Goal: Information Seeking & Learning: Learn about a topic

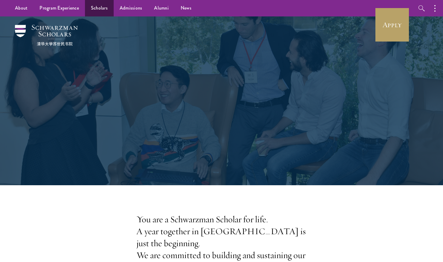
click at [103, 7] on link "Scholars" at bounding box center [99, 8] width 29 height 16
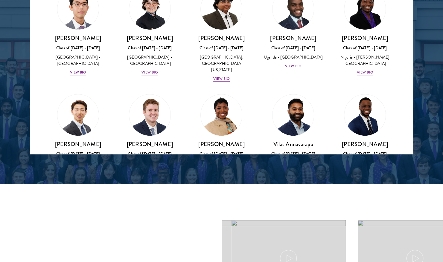
scroll to position [68, 0]
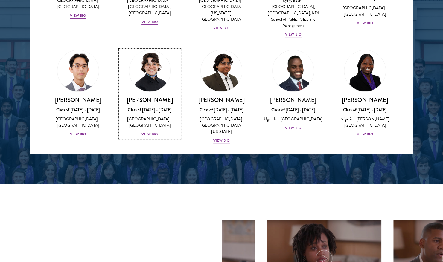
click at [145, 132] on div "View Bio" at bounding box center [149, 135] width 16 height 6
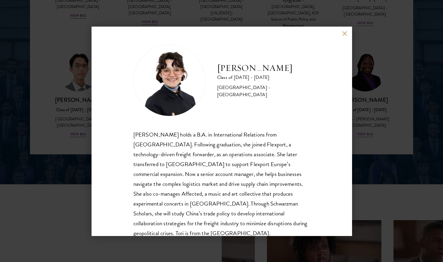
scroll to position [20, 0]
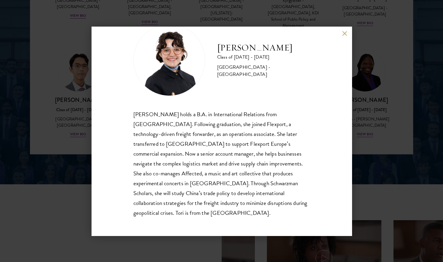
click at [342, 32] on button at bounding box center [344, 33] width 5 height 5
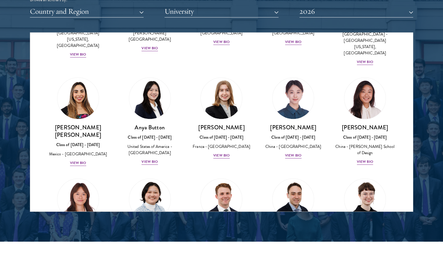
scroll to position [443, 0]
click at [134, 11] on button "Country and Region" at bounding box center [87, 11] width 114 height 12
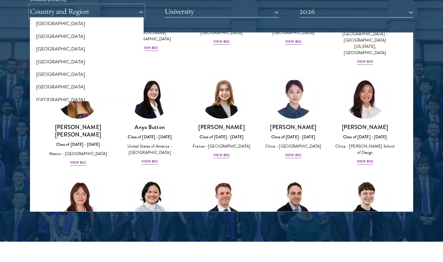
scroll to position [1240, 0]
click at [54, 30] on button "[GEOGRAPHIC_DATA]" at bounding box center [87, 36] width 110 height 13
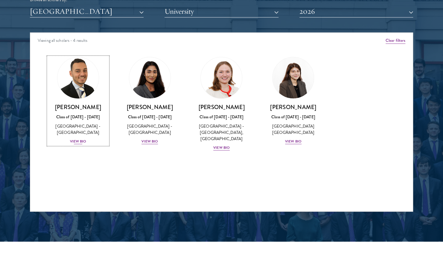
click at [79, 140] on div "View Bio" at bounding box center [78, 142] width 16 height 6
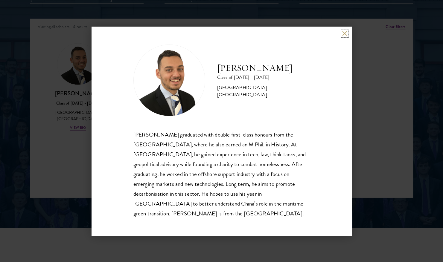
scroll to position [777, 0]
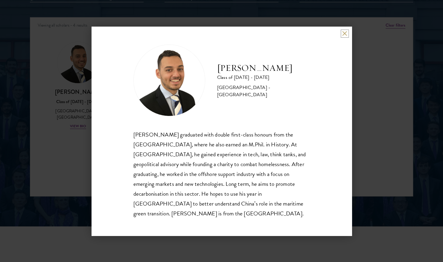
click at [343, 36] on button at bounding box center [344, 33] width 5 height 5
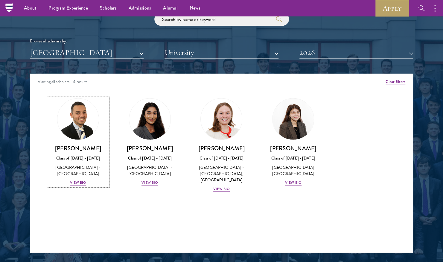
scroll to position [719, 0]
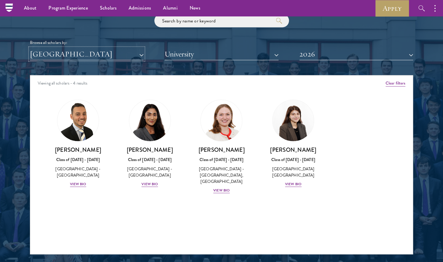
click at [136, 50] on button "[GEOGRAPHIC_DATA]" at bounding box center [87, 54] width 114 height 12
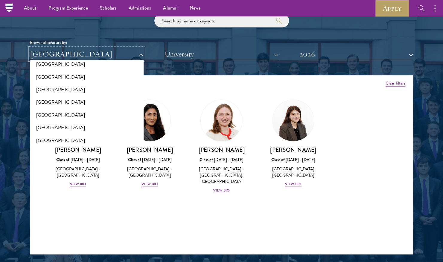
scroll to position [0, 0]
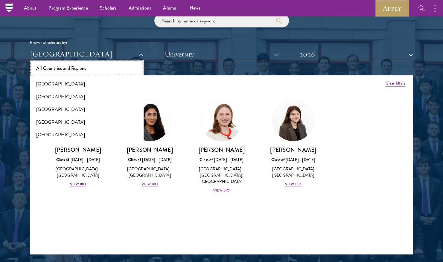
click at [63, 70] on button "All Countries and Regions" at bounding box center [87, 68] width 110 height 13
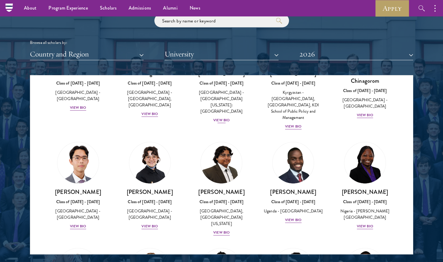
scroll to position [77, 0]
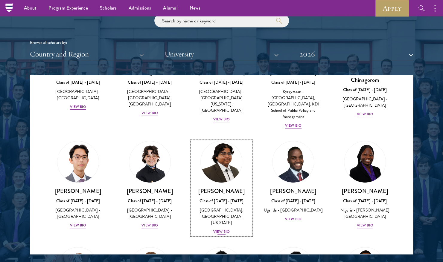
click at [219, 221] on div "[PERSON_NAME] Class of [DATE] - [DATE] [GEOGRAPHIC_DATA] - [GEOGRAPHIC_DATA], […" at bounding box center [222, 211] width 60 height 48
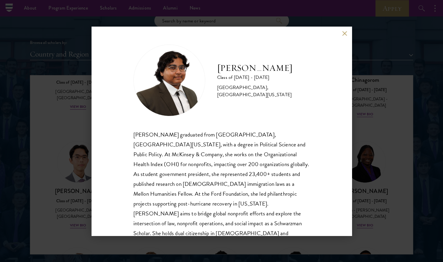
scroll to position [20, 0]
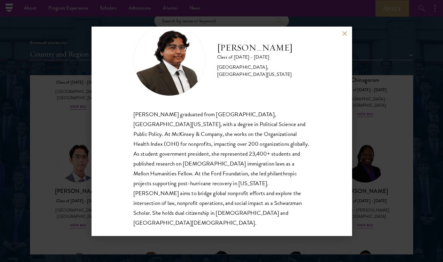
click at [344, 35] on button at bounding box center [344, 33] width 5 height 5
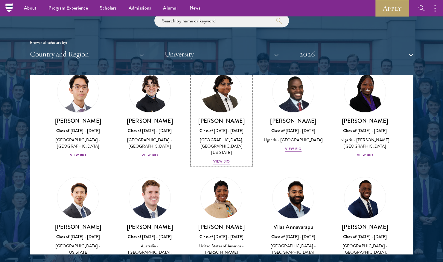
scroll to position [214, 0]
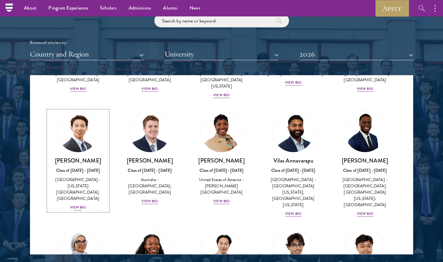
click at [73, 205] on div "View Bio" at bounding box center [78, 208] width 16 height 6
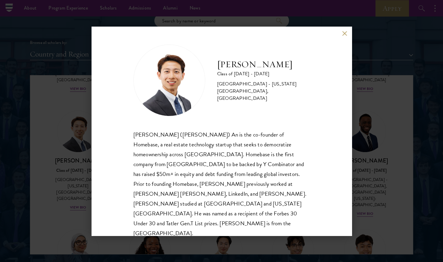
click at [344, 31] on button at bounding box center [344, 33] width 5 height 5
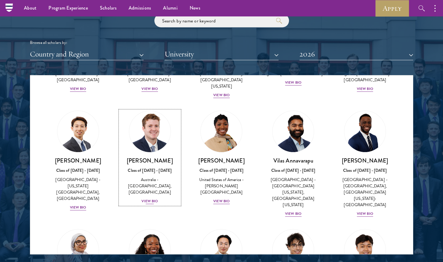
click at [146, 199] on div "View Bio" at bounding box center [149, 202] width 16 height 6
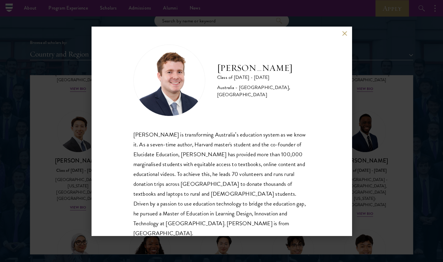
scroll to position [10, 0]
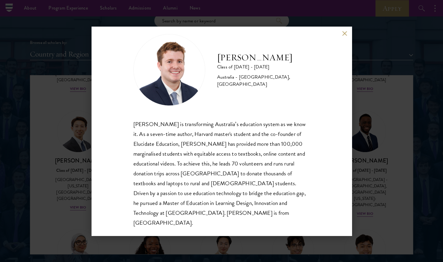
click at [342, 34] on button at bounding box center [344, 33] width 5 height 5
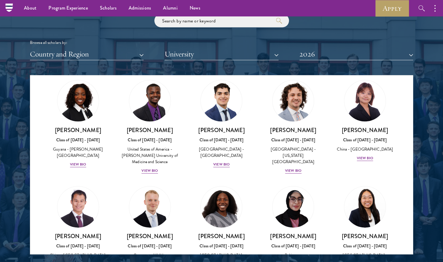
scroll to position [1070, 0]
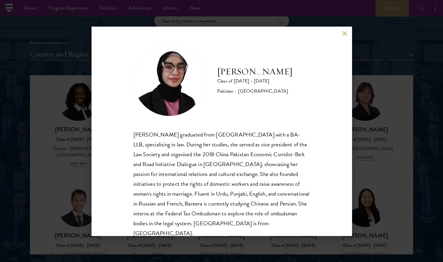
scroll to position [10, 0]
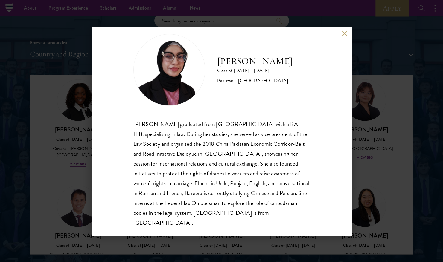
click at [343, 36] on div "Bree Javed Class of [DATE] - [DATE] [GEOGRAPHIC_DATA] - [GEOGRAPHIC_DATA] [PERS…" at bounding box center [222, 131] width 260 height 209
click at [344, 31] on div "Bree Javed Class of [DATE] - [DATE] [GEOGRAPHIC_DATA] - [GEOGRAPHIC_DATA] [PERS…" at bounding box center [222, 131] width 260 height 209
click at [344, 32] on button at bounding box center [344, 33] width 5 height 5
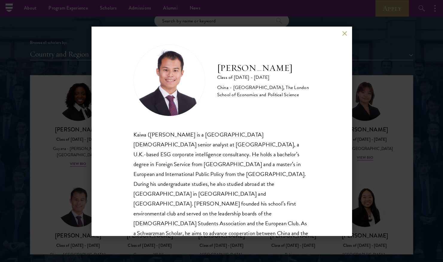
click at [80, 187] on div "[PERSON_NAME] Class of [DATE] - [DATE] [GEOGRAPHIC_DATA] - [GEOGRAPHIC_DATA], T…" at bounding box center [221, 131] width 443 height 262
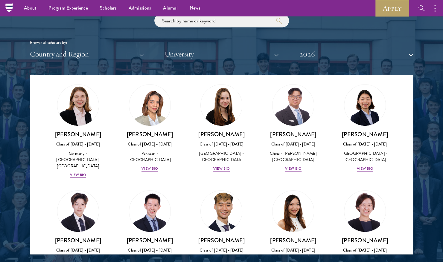
scroll to position [1514, 0]
click at [219, 237] on div "[PERSON_NAME] Class of [DATE] - [DATE] [GEOGRAPHIC_DATA] - [GEOGRAPHIC_DATA] Vi…" at bounding box center [222, 254] width 60 height 35
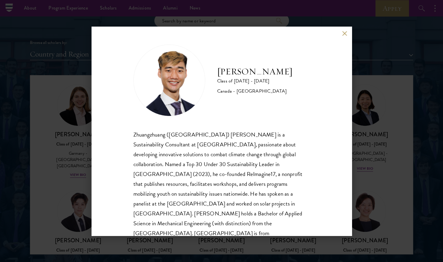
click at [343, 32] on button at bounding box center [344, 33] width 5 height 5
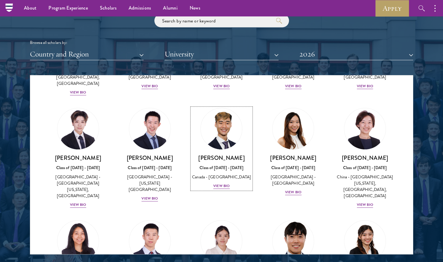
scroll to position [1597, 0]
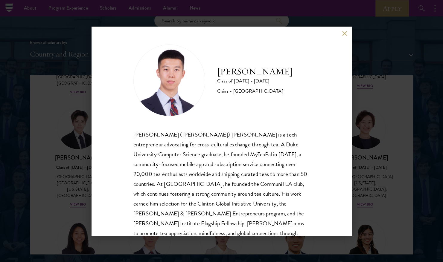
scroll to position [20, 0]
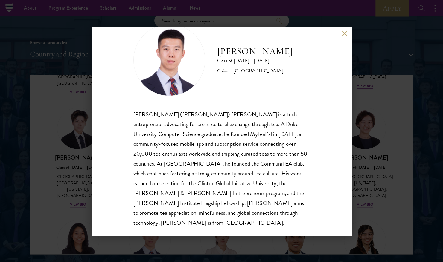
click at [344, 34] on button at bounding box center [344, 33] width 5 height 5
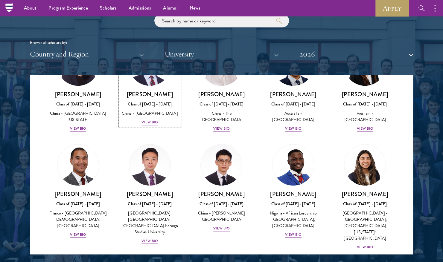
scroll to position [1778, 0]
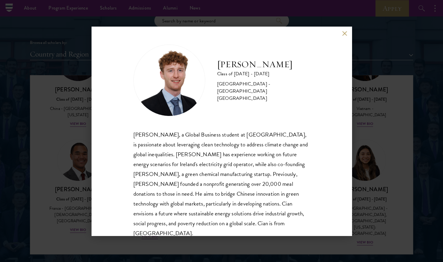
scroll to position [10, 0]
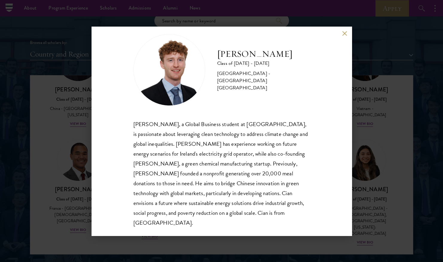
click at [346, 33] on button at bounding box center [344, 33] width 5 height 5
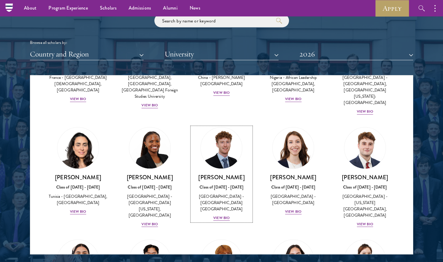
scroll to position [1909, 0]
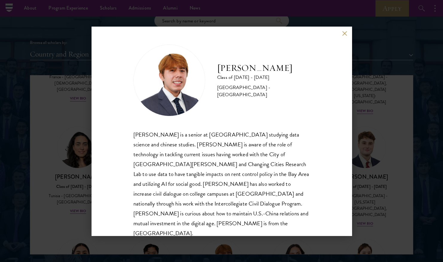
scroll to position [1, 0]
click at [343, 35] on button at bounding box center [344, 33] width 5 height 5
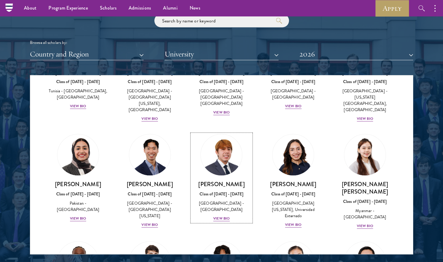
scroll to position [2015, 0]
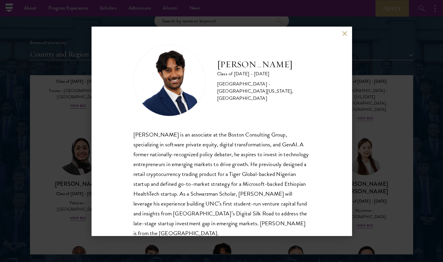
scroll to position [20, 0]
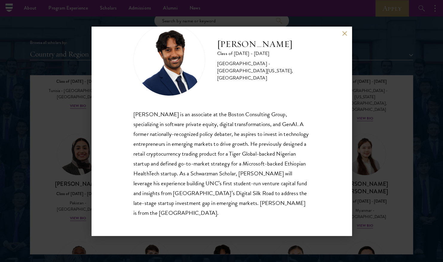
click at [343, 32] on button at bounding box center [344, 33] width 5 height 5
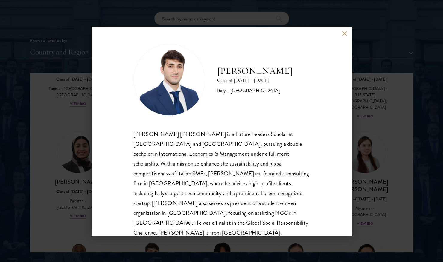
scroll to position [722, 0]
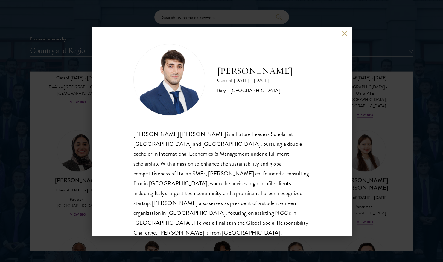
click at [342, 33] on button at bounding box center [344, 33] width 5 height 5
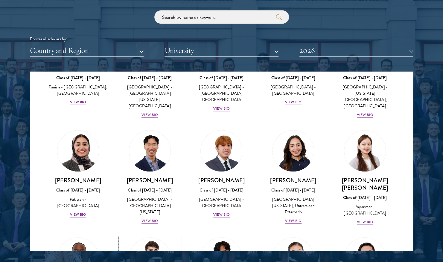
scroll to position [2103, 0]
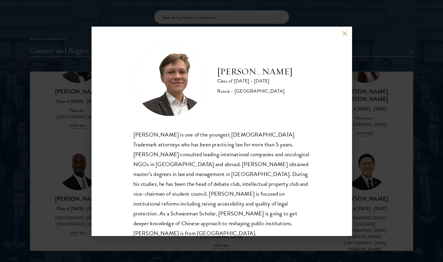
scroll to position [10, 0]
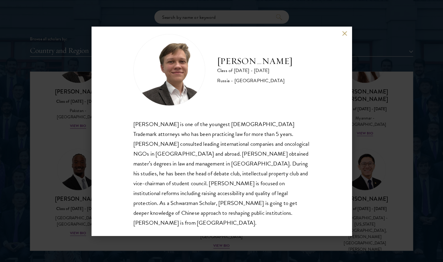
click at [346, 33] on button at bounding box center [344, 33] width 5 height 5
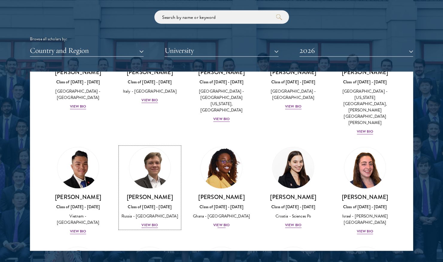
scroll to position [2231, 0]
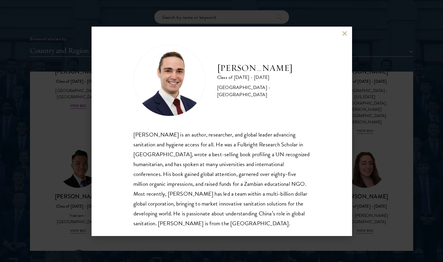
scroll to position [10, 0]
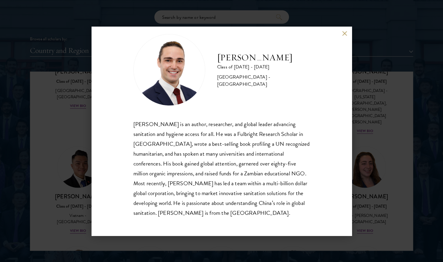
click at [342, 32] on button at bounding box center [344, 33] width 5 height 5
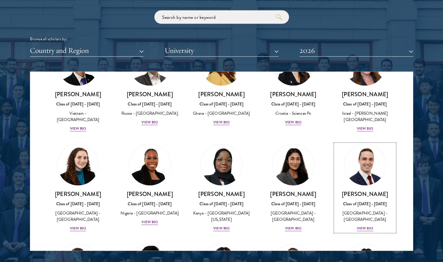
scroll to position [2338, 0]
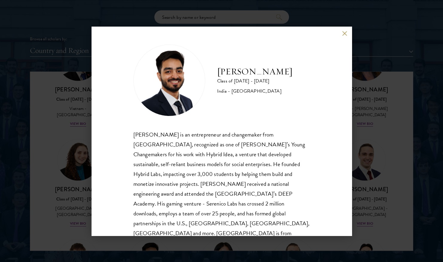
click at [346, 34] on button at bounding box center [344, 33] width 5 height 5
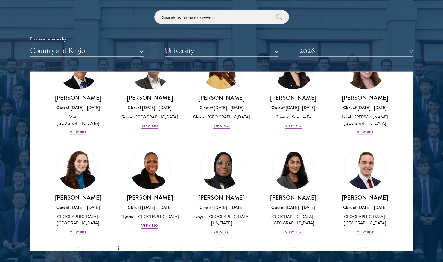
scroll to position [2358, 0]
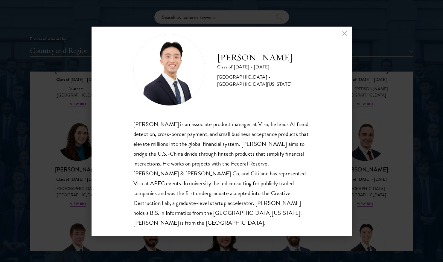
scroll to position [735, 0]
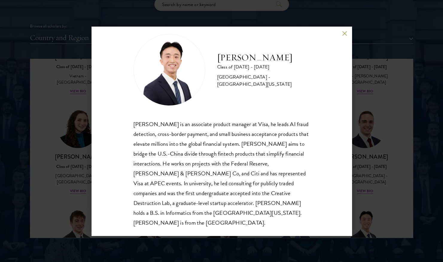
click at [344, 33] on button at bounding box center [344, 33] width 5 height 5
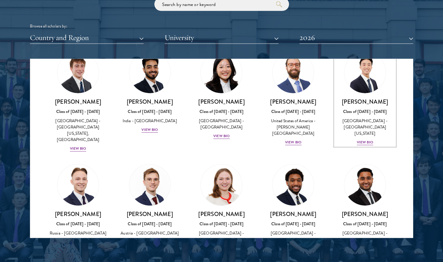
scroll to position [2513, 0]
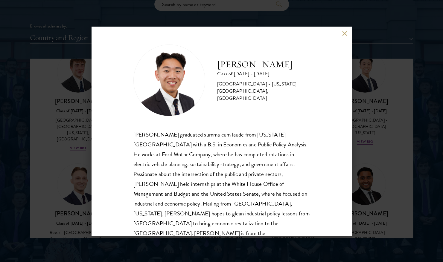
scroll to position [10, 0]
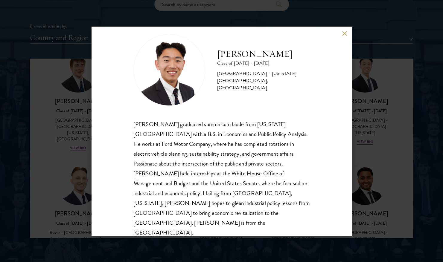
click at [341, 36] on div "[PERSON_NAME] Class of [DATE] - [DATE] [GEOGRAPHIC_DATA] - [US_STATE][GEOGRAPHI…" at bounding box center [222, 131] width 260 height 209
click at [345, 33] on button at bounding box center [344, 33] width 5 height 5
